Goal: Information Seeking & Learning: Learn about a topic

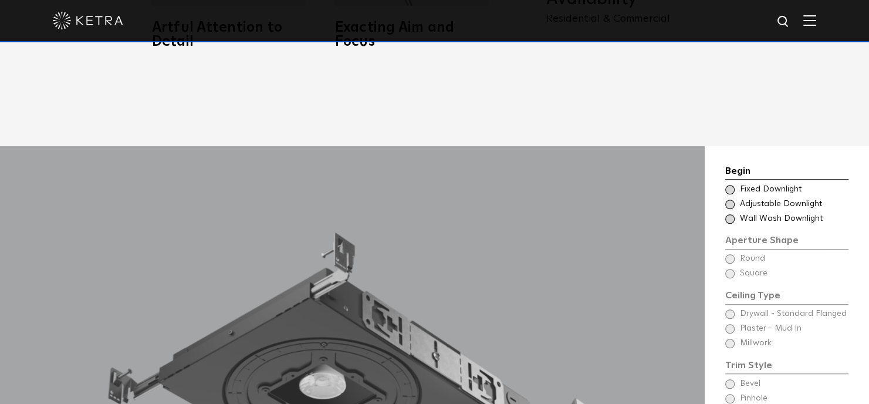
scroll to position [881, 0]
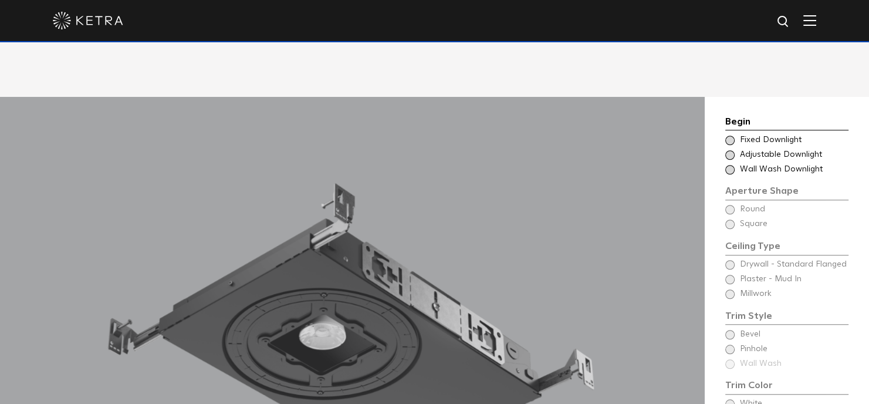
click at [754, 164] on span "Wall Wash Downlight" at bounding box center [793, 170] width 107 height 12
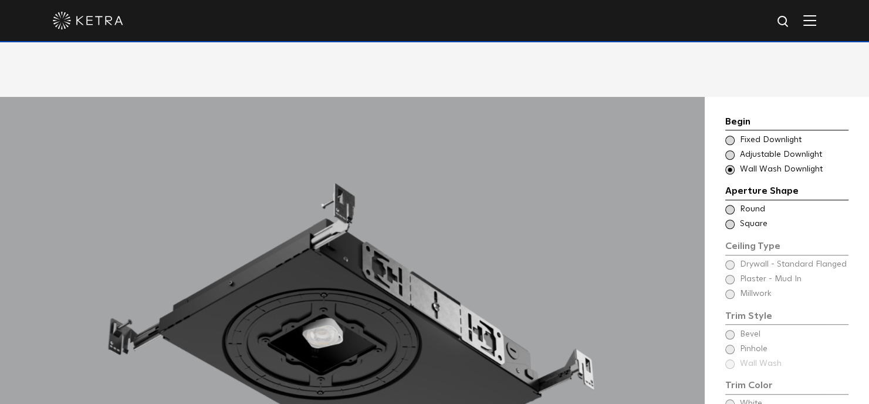
click at [737, 204] on div "Ceiling Type Round - Wall Wash Drywall - Standard Flanged - Wall Wash Round" at bounding box center [787, 210] width 123 height 12
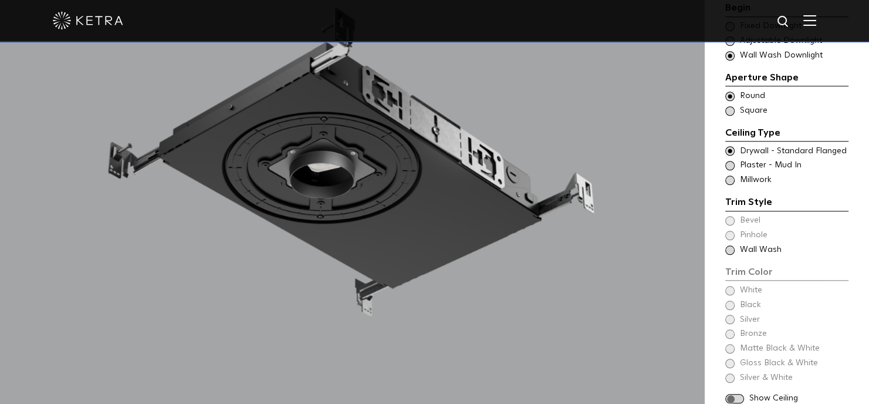
scroll to position [1115, 0]
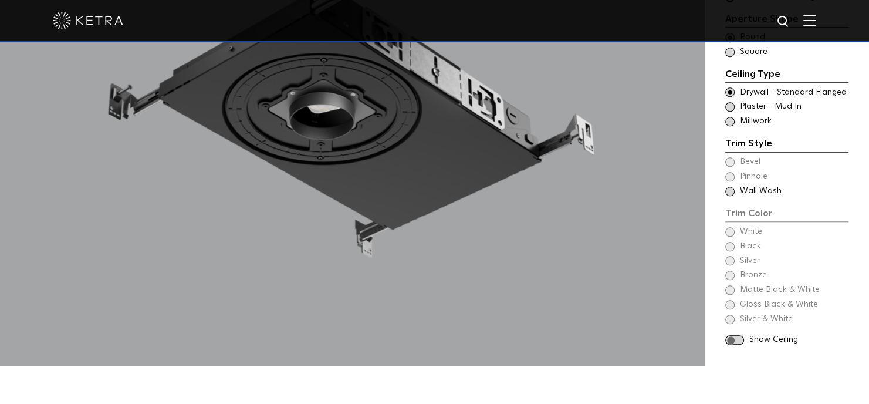
click at [754, 186] on span "Wall Wash" at bounding box center [793, 192] width 107 height 12
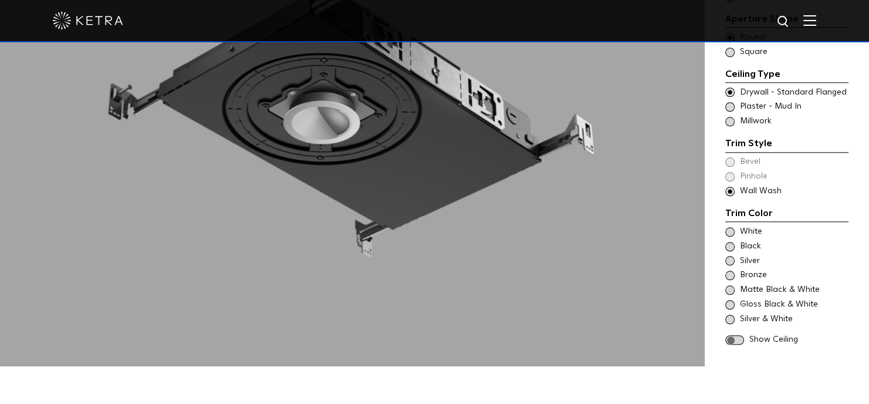
click at [744, 226] on span "White" at bounding box center [793, 232] width 107 height 12
click at [737, 335] on span at bounding box center [735, 340] width 19 height 10
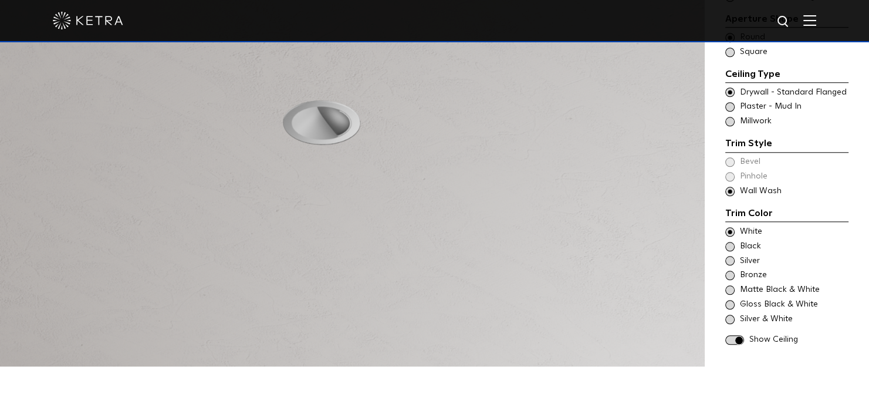
click at [737, 335] on span at bounding box center [735, 340] width 19 height 10
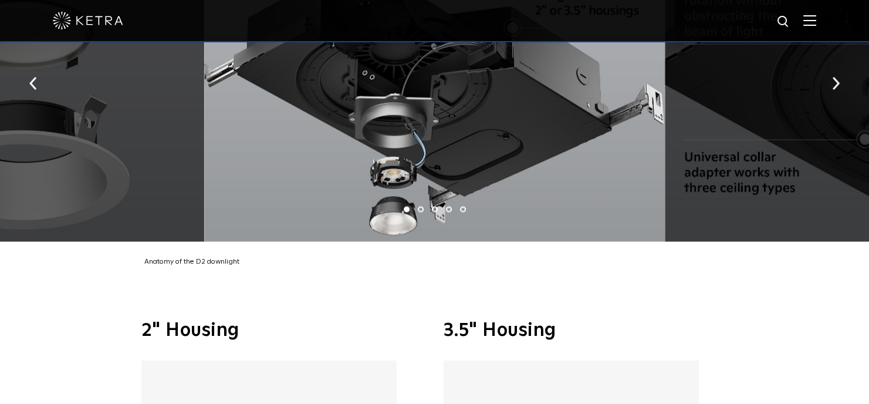
scroll to position [1996, 0]
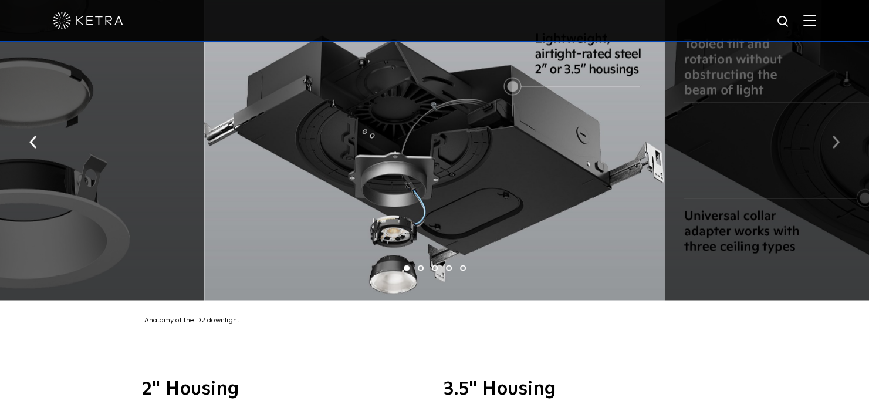
click at [845, 127] on button "button" at bounding box center [836, 141] width 25 height 41
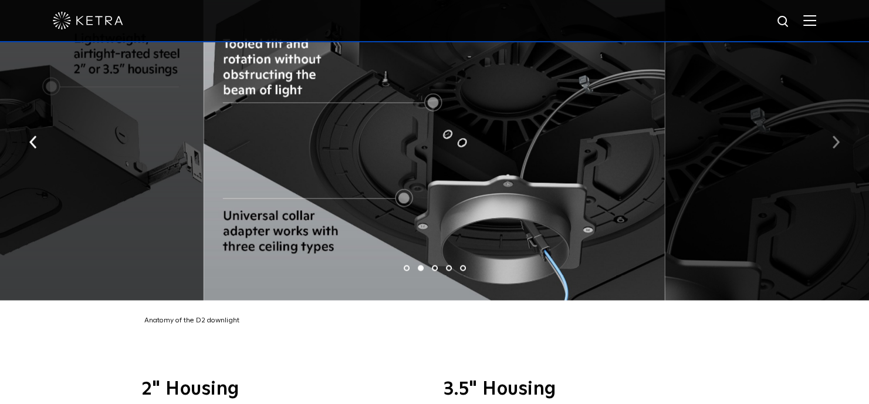
click at [845, 127] on button "button" at bounding box center [836, 141] width 25 height 41
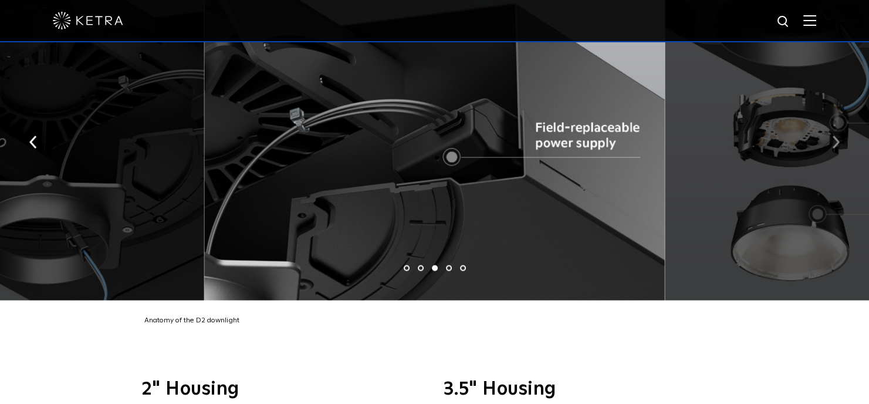
click at [845, 127] on button "button" at bounding box center [836, 141] width 25 height 41
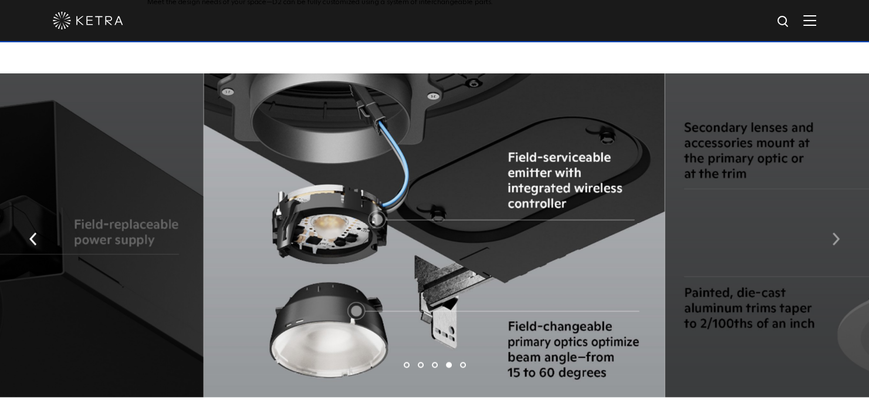
scroll to position [1879, 0]
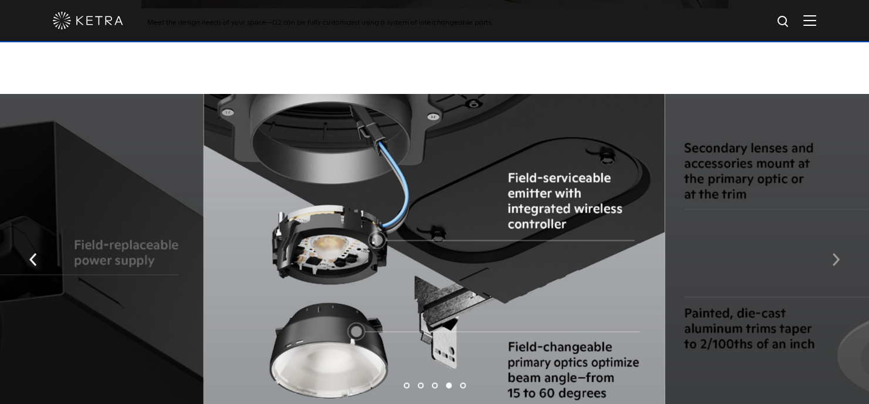
click at [837, 253] on img "button" at bounding box center [836, 259] width 8 height 13
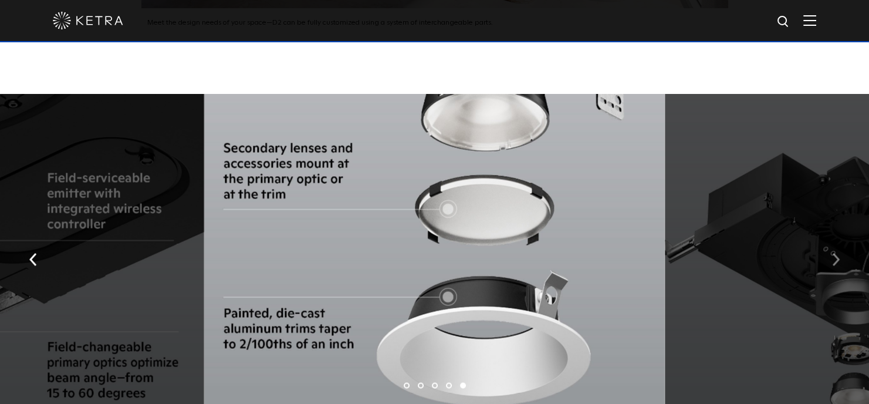
click at [837, 253] on img "button" at bounding box center [836, 259] width 8 height 13
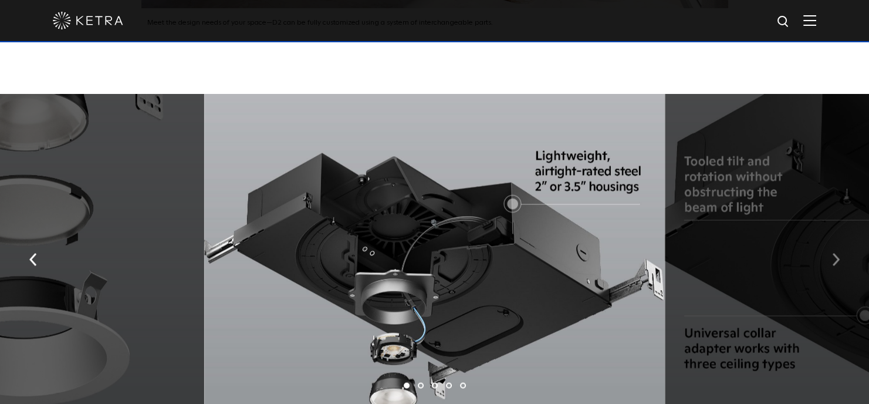
click at [837, 253] on img "button" at bounding box center [836, 259] width 8 height 13
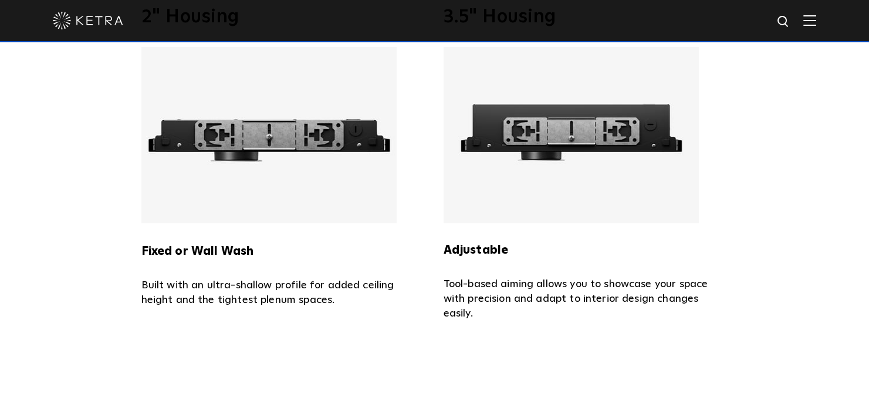
scroll to position [2348, 0]
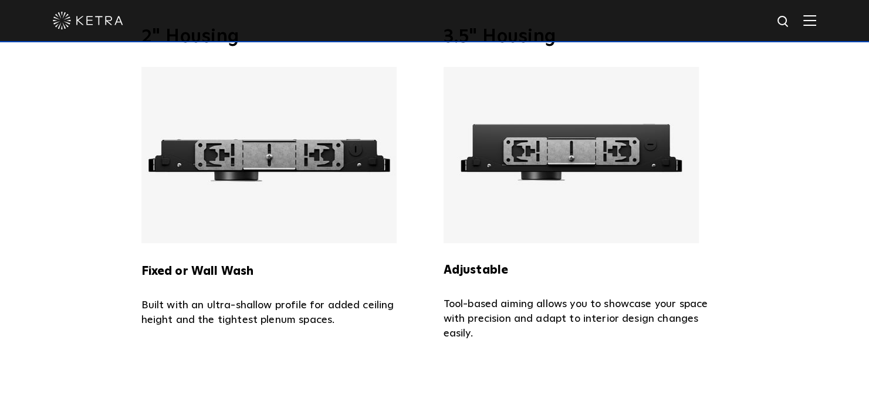
click at [219, 148] on img at bounding box center [268, 155] width 255 height 176
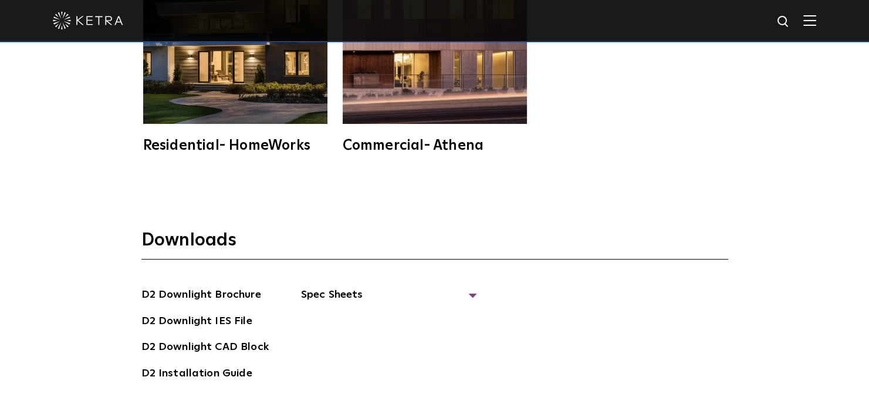
scroll to position [3111, 0]
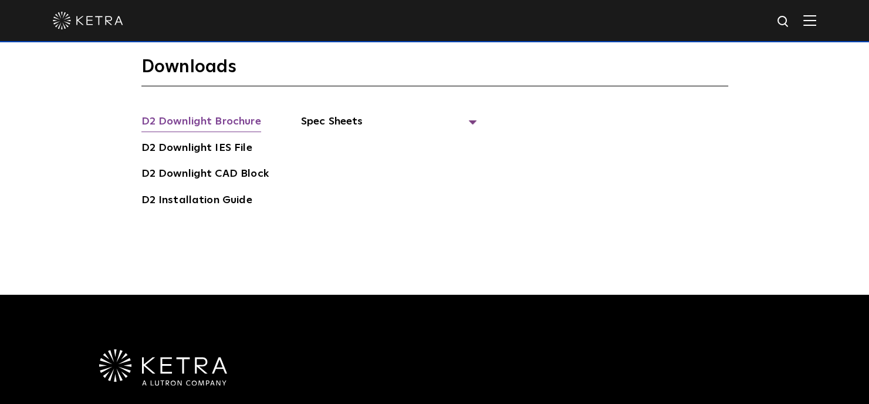
click at [221, 113] on link "D2 Downlight Brochure" at bounding box center [201, 122] width 120 height 19
click at [339, 113] on span "Spec Sheets" at bounding box center [389, 126] width 176 height 26
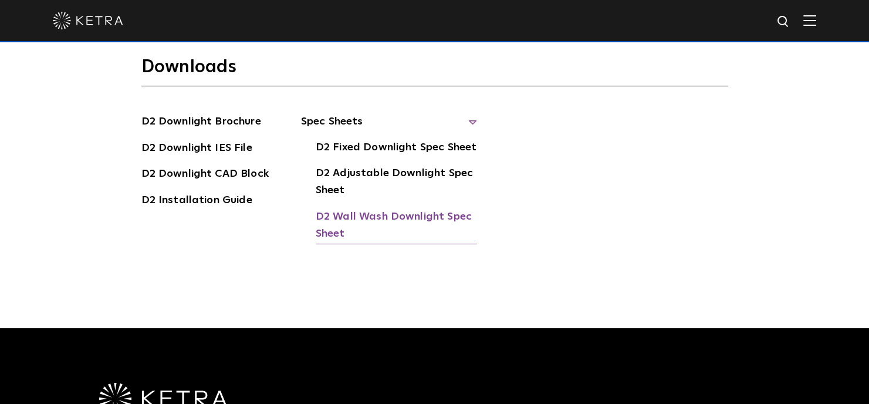
click at [349, 208] on link "D2 Wall Wash Downlight Spec Sheet" at bounding box center [396, 226] width 161 height 36
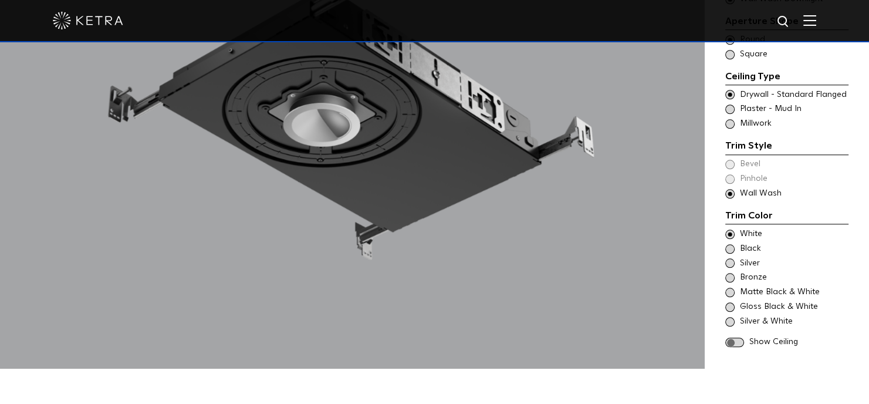
scroll to position [1233, 0]
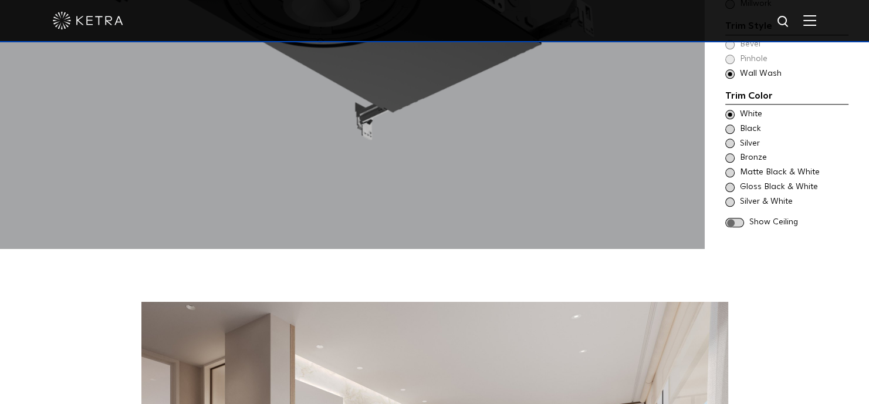
click at [758, 217] on span "Show Ceiling" at bounding box center [799, 223] width 99 height 12
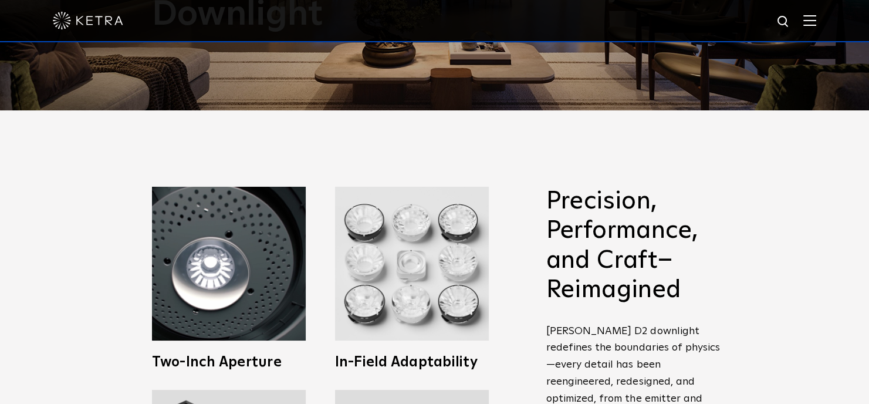
scroll to position [0, 0]
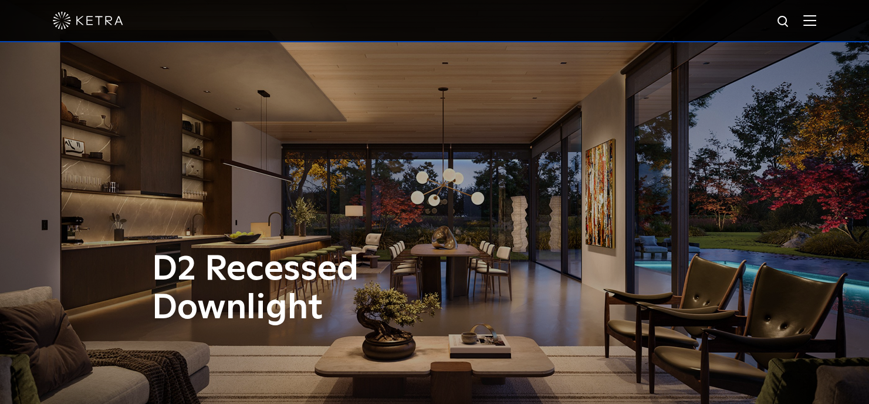
click at [817, 23] on img at bounding box center [810, 20] width 13 height 11
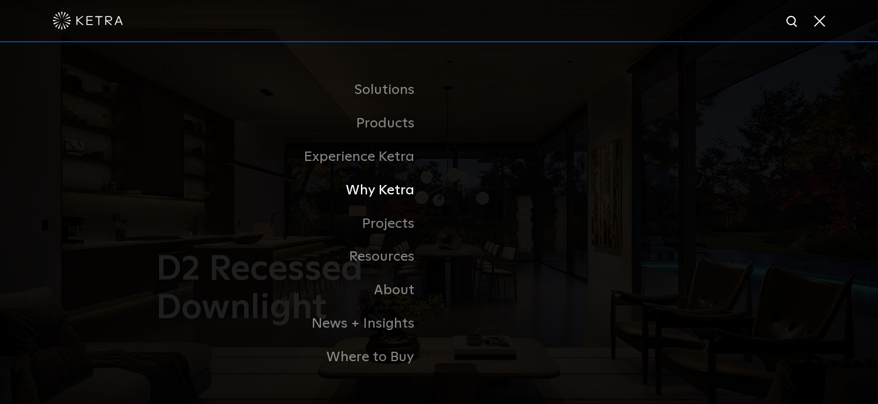
click at [392, 195] on link "Why Ketra" at bounding box center [293, 190] width 294 height 33
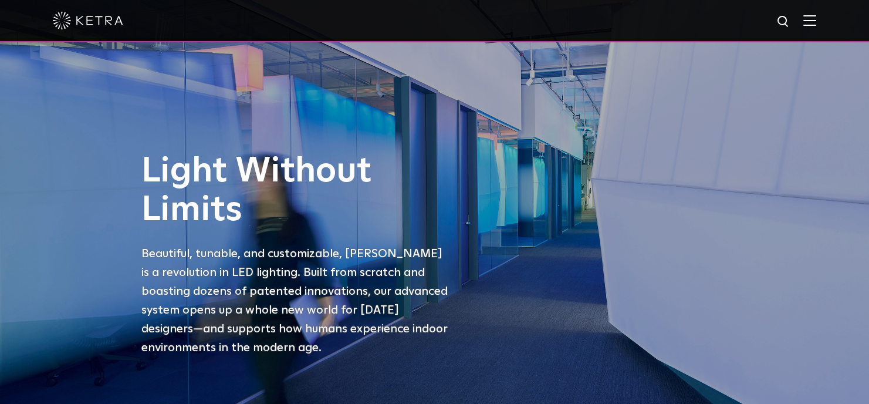
click at [817, 21] on img at bounding box center [810, 20] width 13 height 11
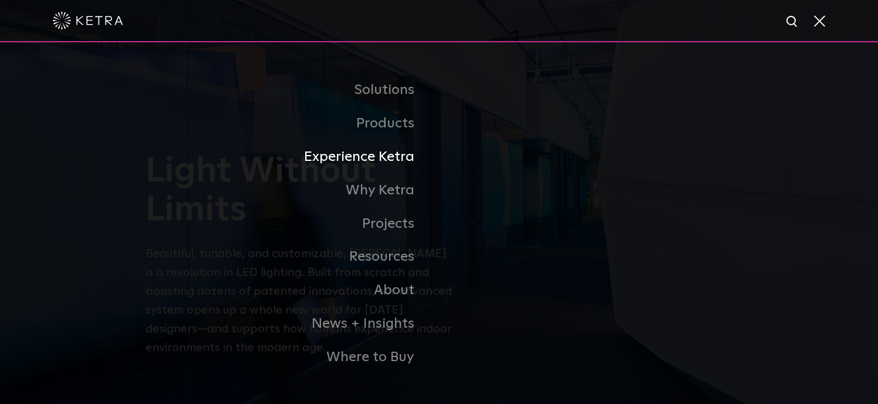
click at [394, 157] on link "Experience Ketra" at bounding box center [293, 156] width 294 height 33
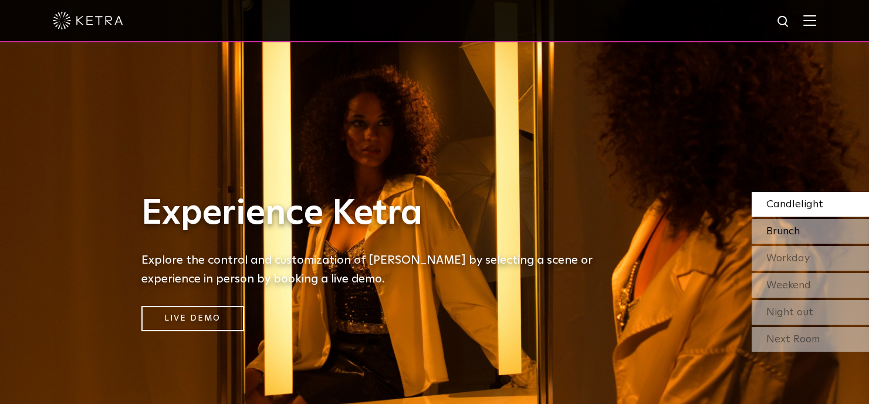
click at [775, 230] on span "Brunch" at bounding box center [783, 231] width 33 height 11
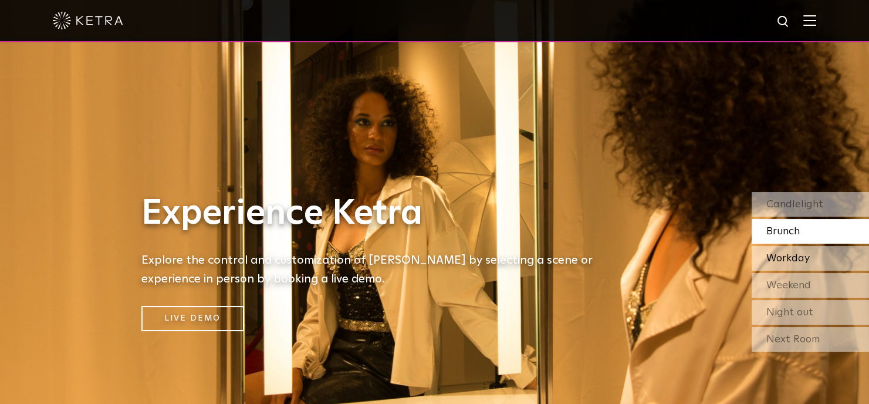
click at [779, 262] on span "Workday" at bounding box center [788, 258] width 43 height 11
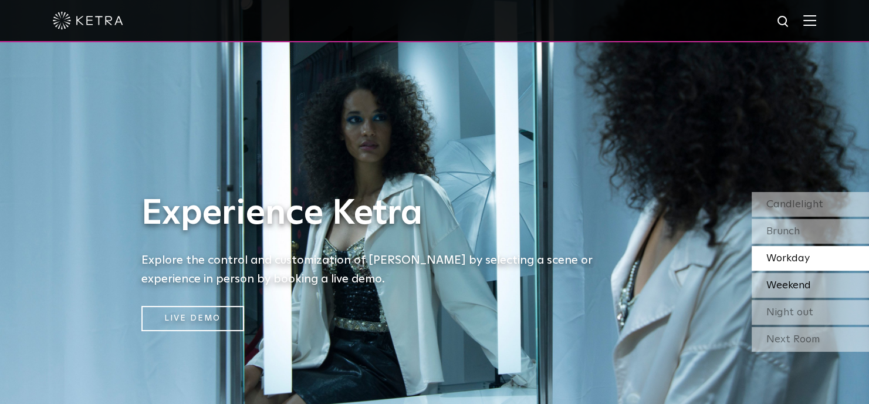
click at [779, 287] on span "Weekend" at bounding box center [789, 285] width 45 height 11
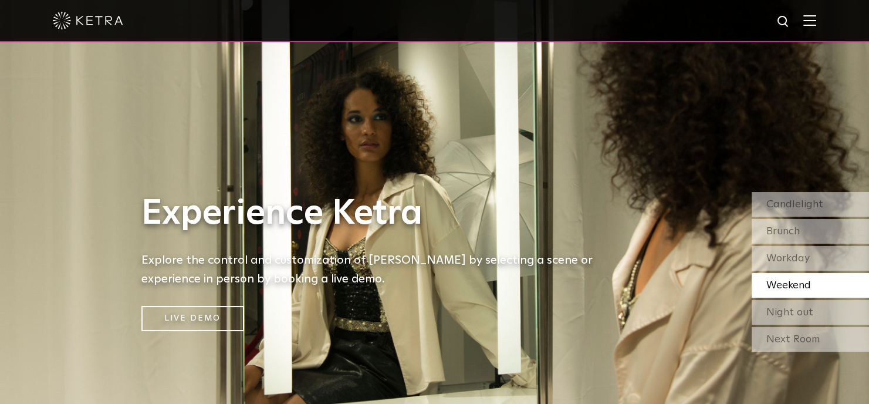
click at [817, 24] on img at bounding box center [810, 20] width 13 height 11
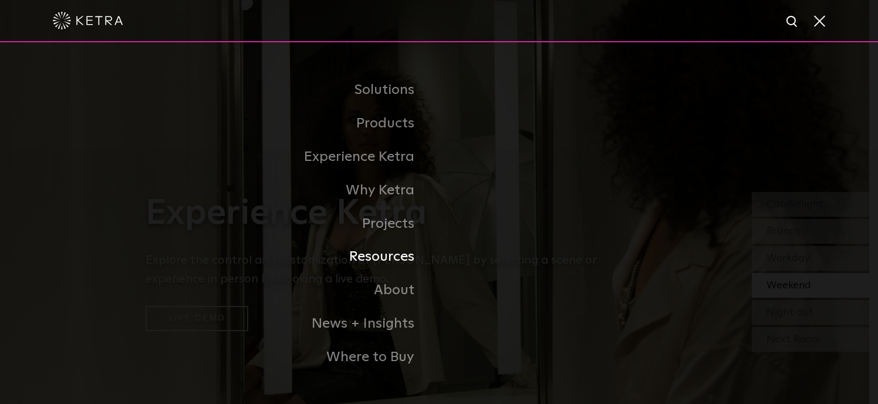
click at [383, 259] on link "Resources" at bounding box center [293, 256] width 294 height 33
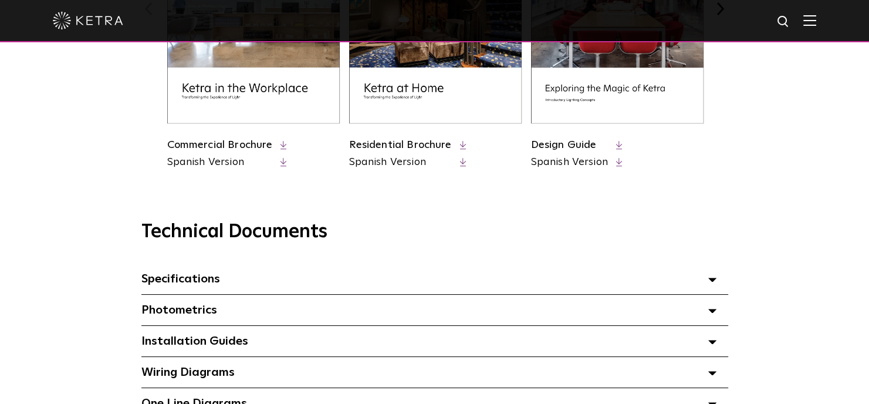
scroll to position [587, 0]
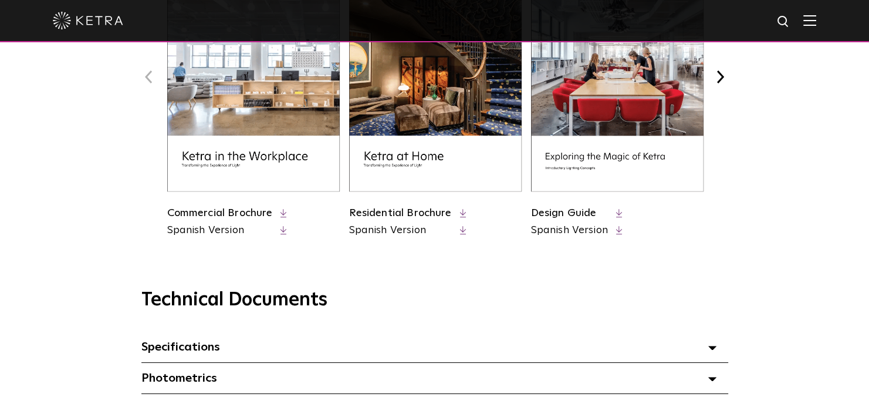
click at [578, 211] on link "Design Guide" at bounding box center [564, 213] width 66 height 11
